Goal: Task Accomplishment & Management: Use online tool/utility

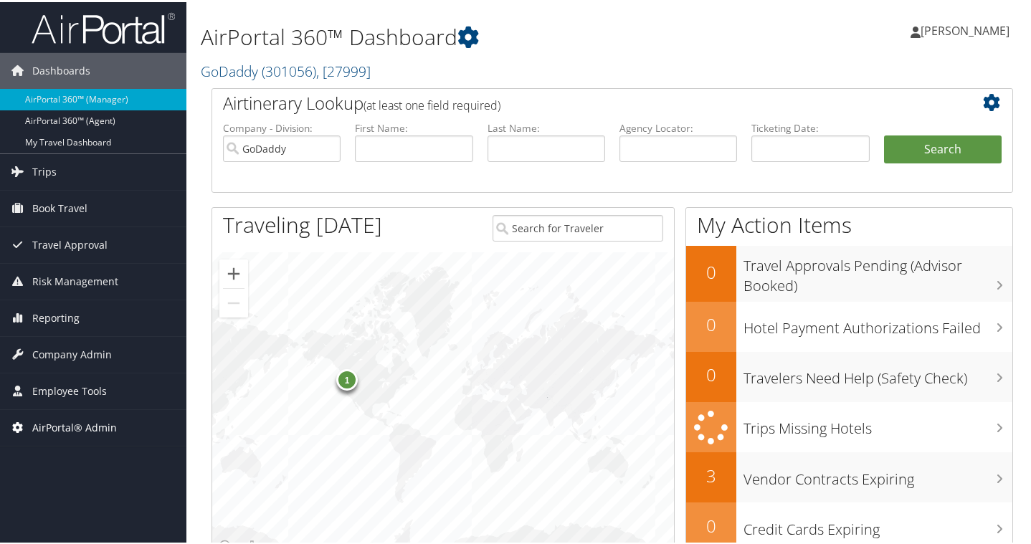
click at [86, 424] on span "AirPortal® Admin" at bounding box center [74, 426] width 85 height 36
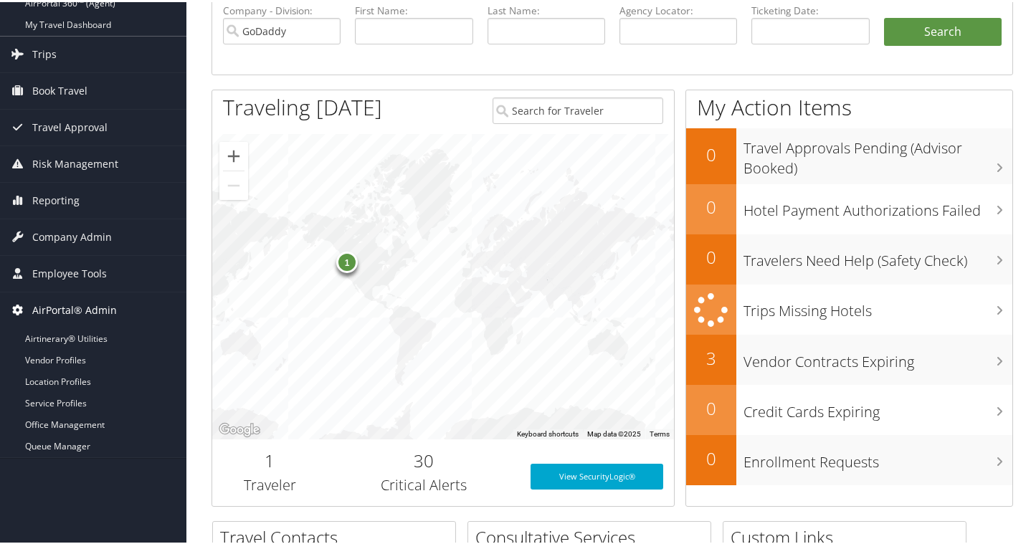
scroll to position [143, 0]
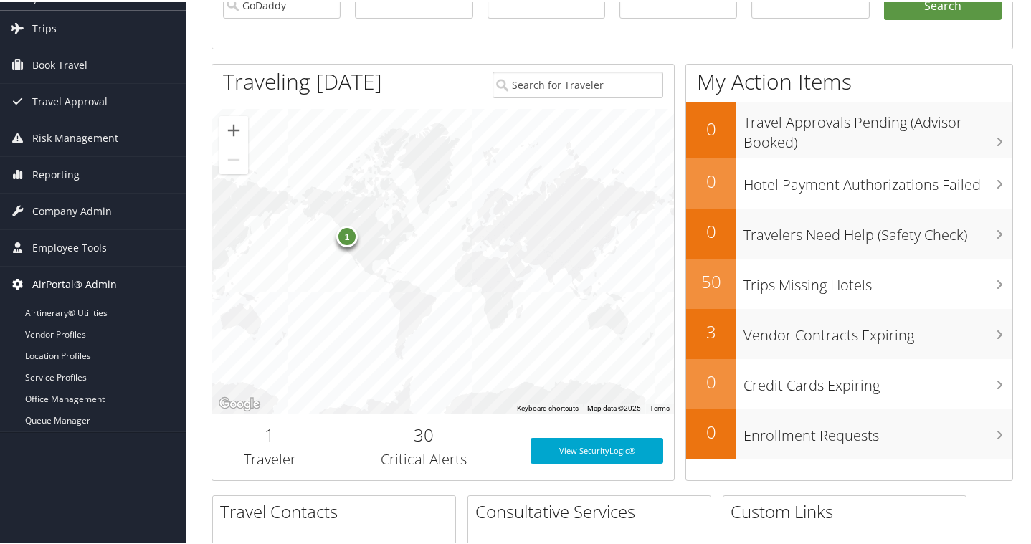
click at [105, 279] on span "AirPortal® Admin" at bounding box center [74, 282] width 85 height 36
click at [75, 244] on span "Employee Tools" at bounding box center [69, 246] width 75 height 36
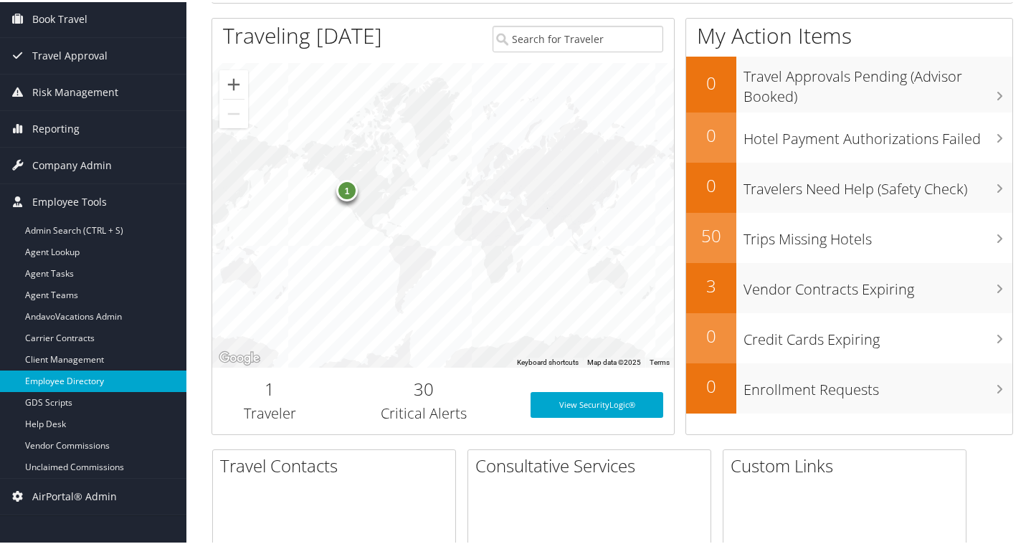
scroll to position [215, 0]
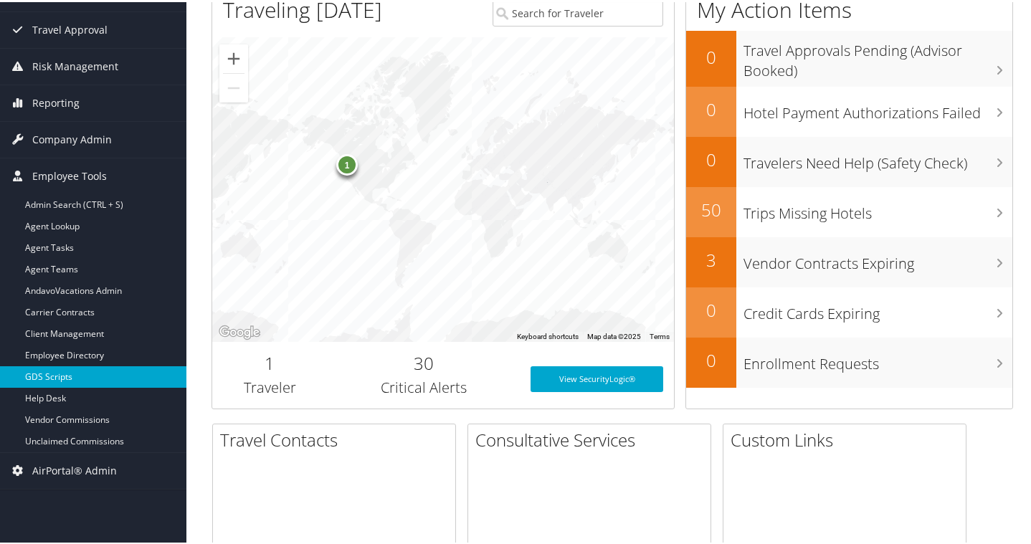
click at [114, 381] on link "GDS Scripts" at bounding box center [93, 374] width 186 height 21
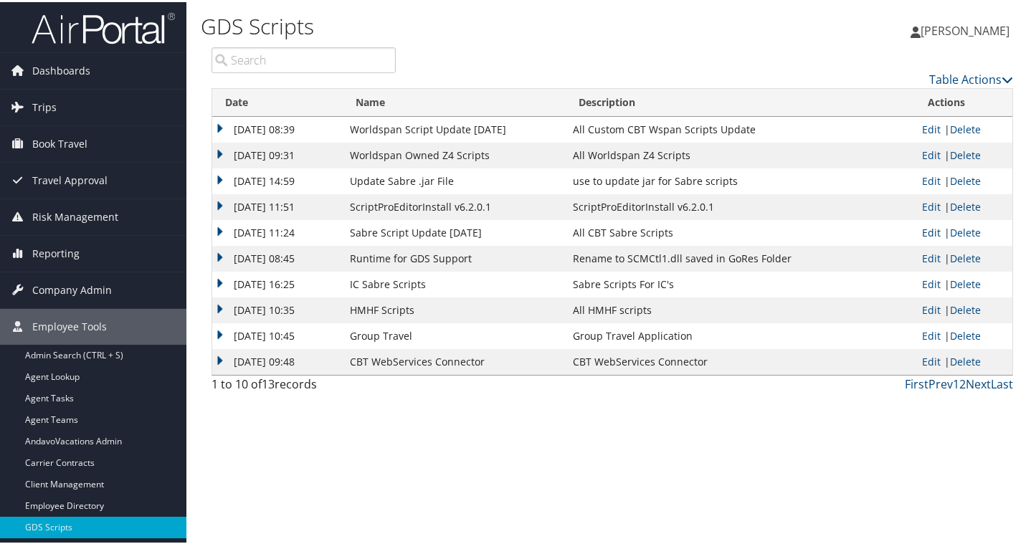
click at [922, 237] on link "Edit" at bounding box center [931, 231] width 19 height 14
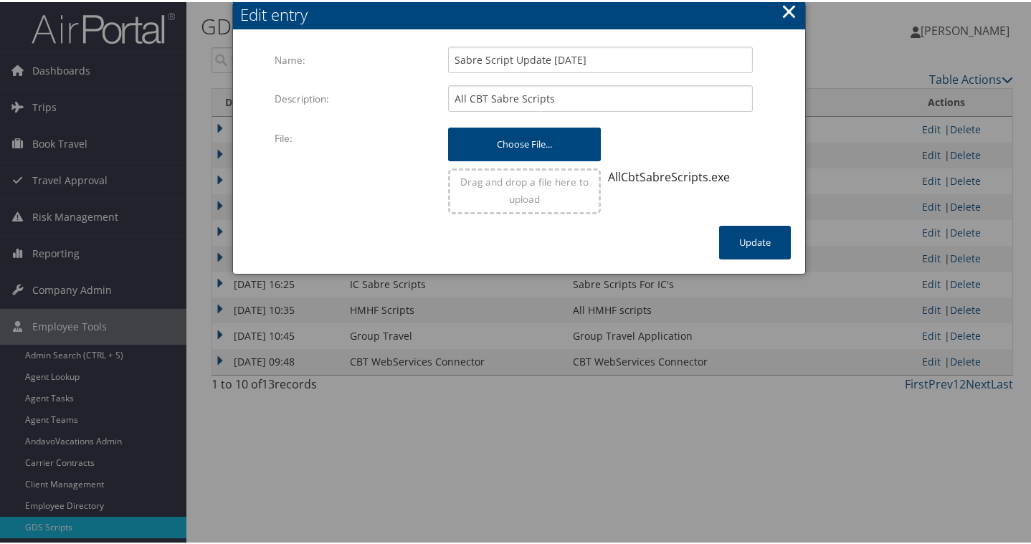
click at [520, 146] on input "file" at bounding box center [524, 135] width 152 height 21
click at [712, 183] on div "AllCbtSabreScripts.exe" at bounding box center [680, 174] width 145 height 17
click at [750, 257] on button "Update" at bounding box center [755, 241] width 72 height 34
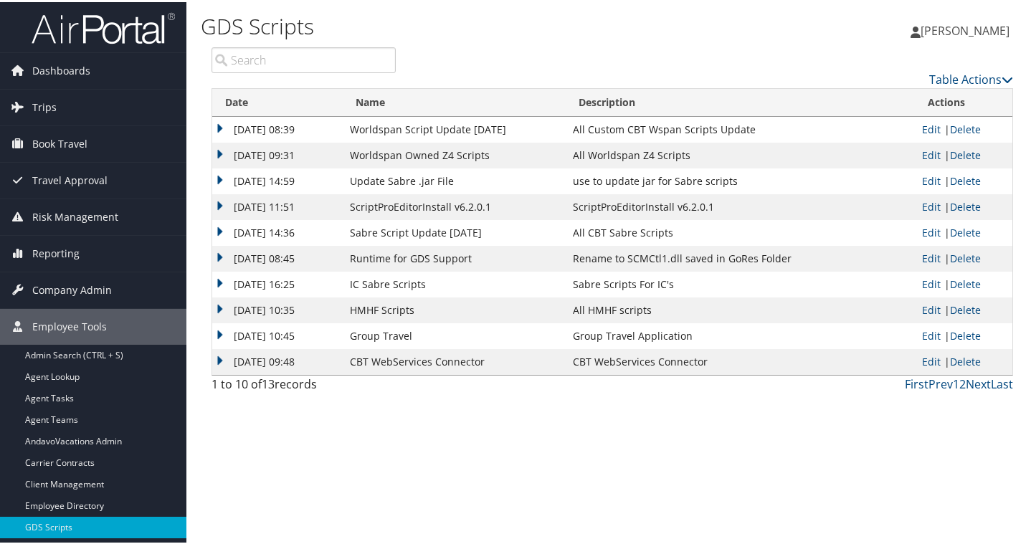
click at [685, 295] on td "Sabre Scripts For IC's" at bounding box center [739, 282] width 348 height 26
click at [659, 244] on td "All CBT Sabre Scripts" at bounding box center [739, 231] width 348 height 26
click at [219, 244] on td "[DATE] 14:36" at bounding box center [277, 231] width 130 height 26
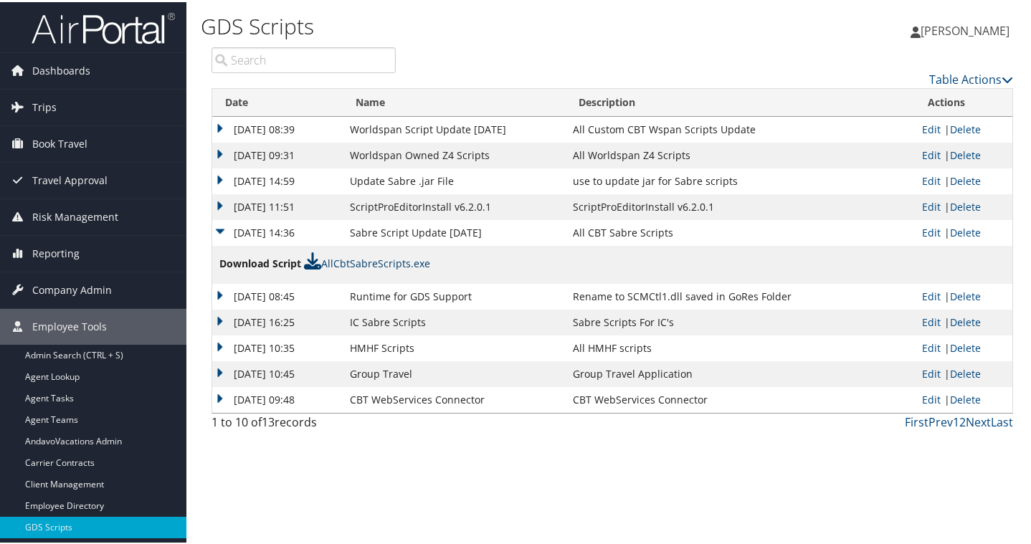
click at [403, 268] on link "AllCbtSabreScripts.exe" at bounding box center [367, 261] width 126 height 14
click at [543, 63] on div "Table Actions" at bounding box center [714, 65] width 617 height 41
click at [1018, 456] on div "GDS Scripts [PERSON_NAME] [PERSON_NAME] My Settings Travel Agency Contacts Log …" at bounding box center [611, 272] width 851 height 544
click at [805, 42] on div "[PERSON_NAME] [PERSON_NAME] My Settings Travel Agency Contacts Log Consulting T…" at bounding box center [865, 34] width 346 height 55
click at [48, 109] on span "Trips" at bounding box center [44, 105] width 24 height 36
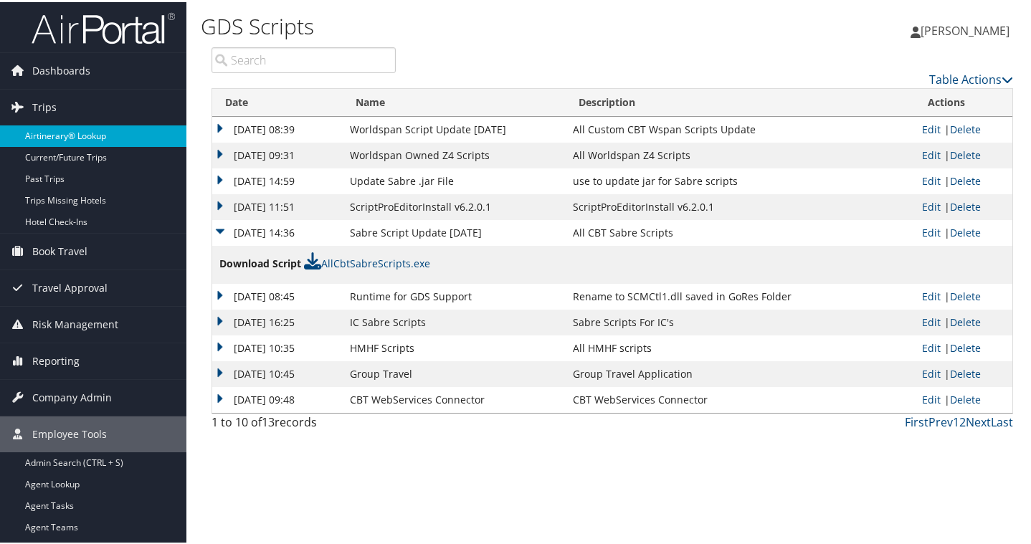
click at [74, 135] on link "Airtinerary® Lookup" at bounding box center [93, 133] width 186 height 21
